Goal: Task Accomplishment & Management: Complete application form

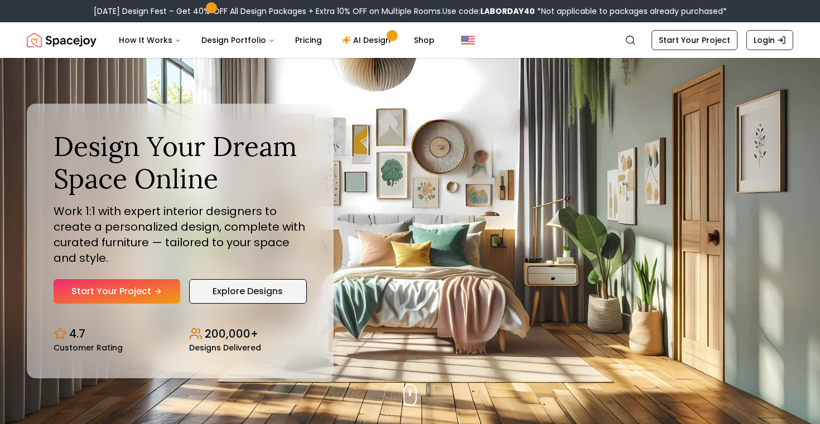
click at [260, 296] on link "Explore Designs" at bounding box center [248, 291] width 118 height 25
click at [162, 288] on link "Start Your Project" at bounding box center [117, 291] width 127 height 25
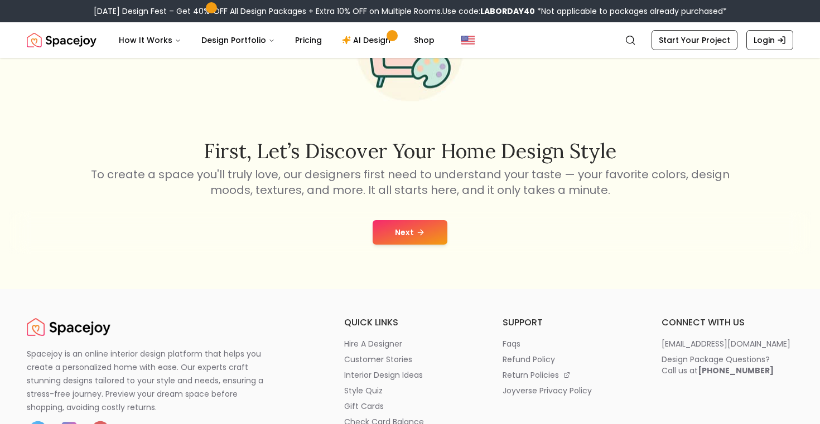
scroll to position [182, 0]
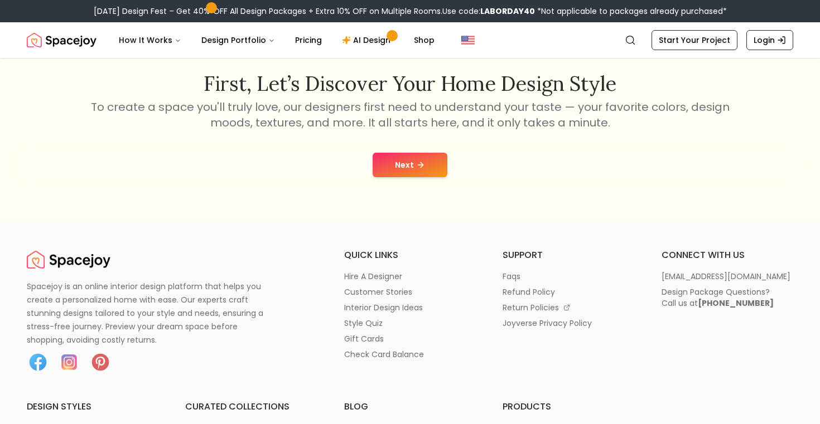
click at [411, 166] on button "Next" at bounding box center [410, 165] width 75 height 25
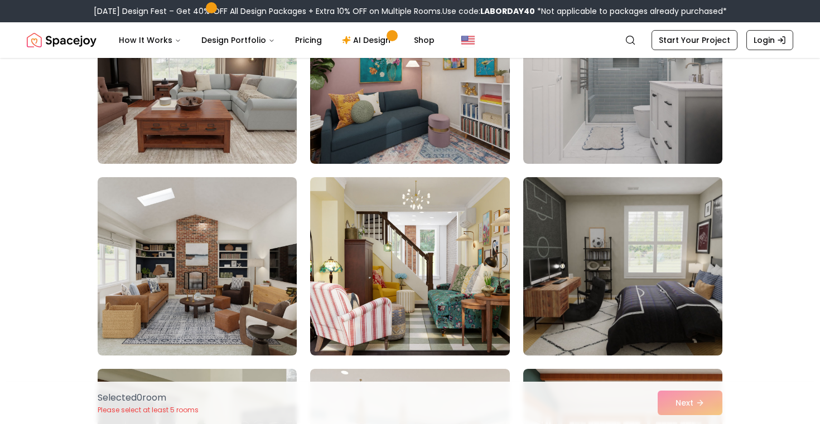
scroll to position [550, 0]
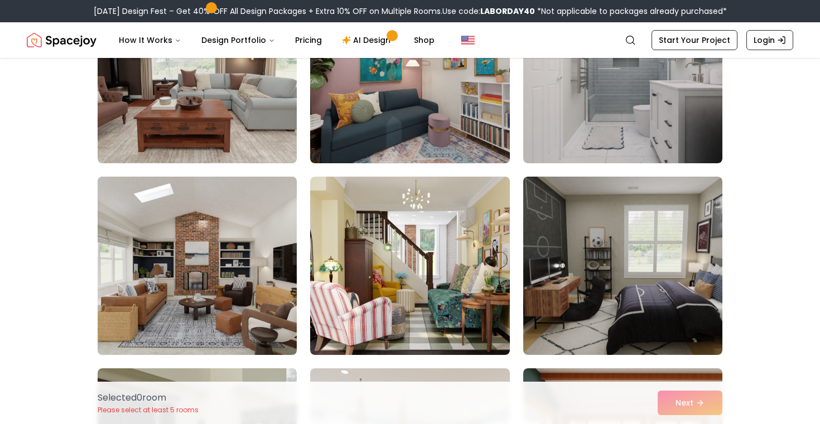
click at [268, 303] on img at bounding box center [197, 265] width 209 height 187
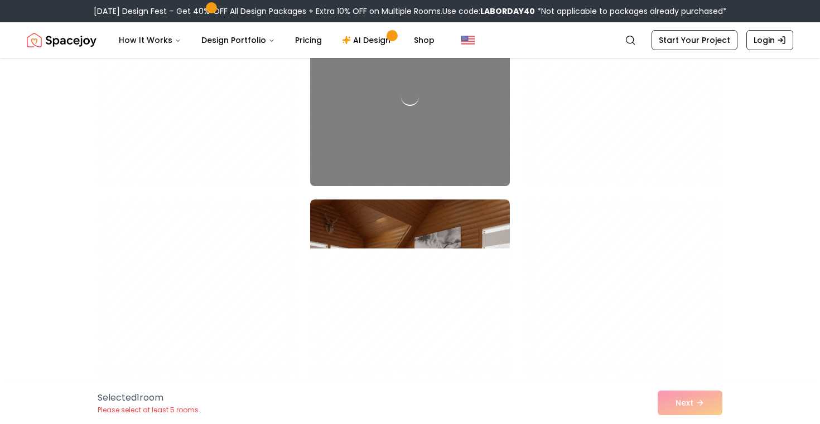
scroll to position [2613, 0]
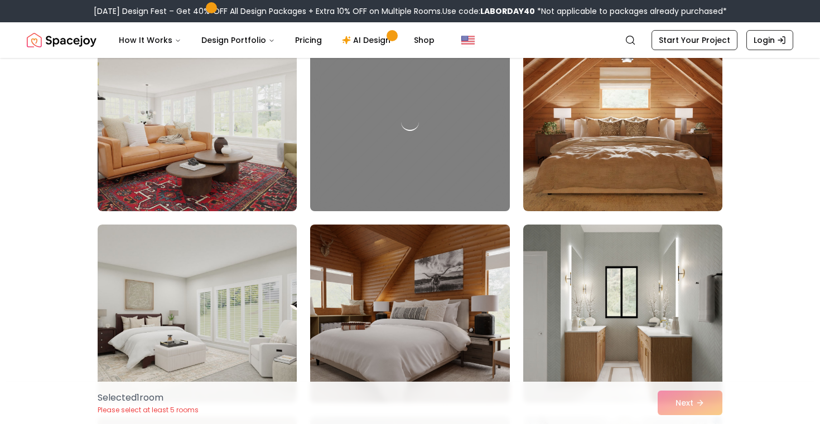
click at [356, 300] on img at bounding box center [409, 313] width 209 height 187
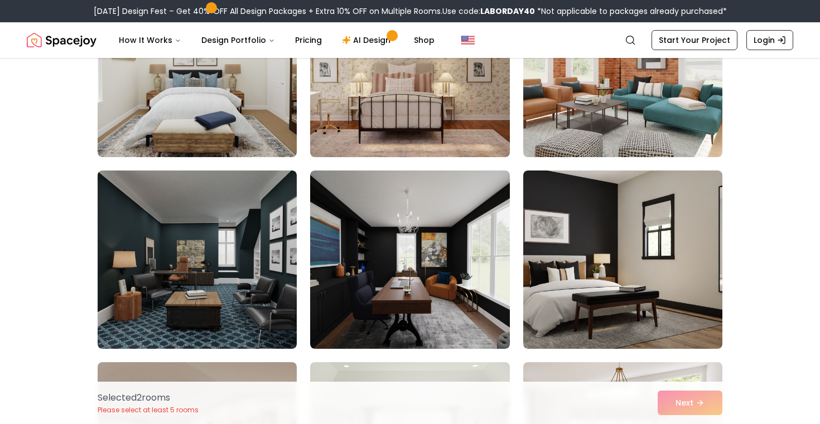
scroll to position [3662, 0]
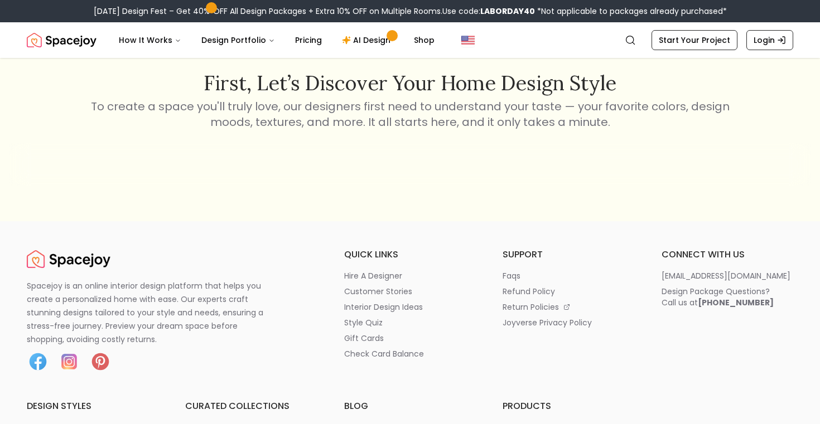
scroll to position [182, 0]
